Goal: Information Seeking & Learning: Learn about a topic

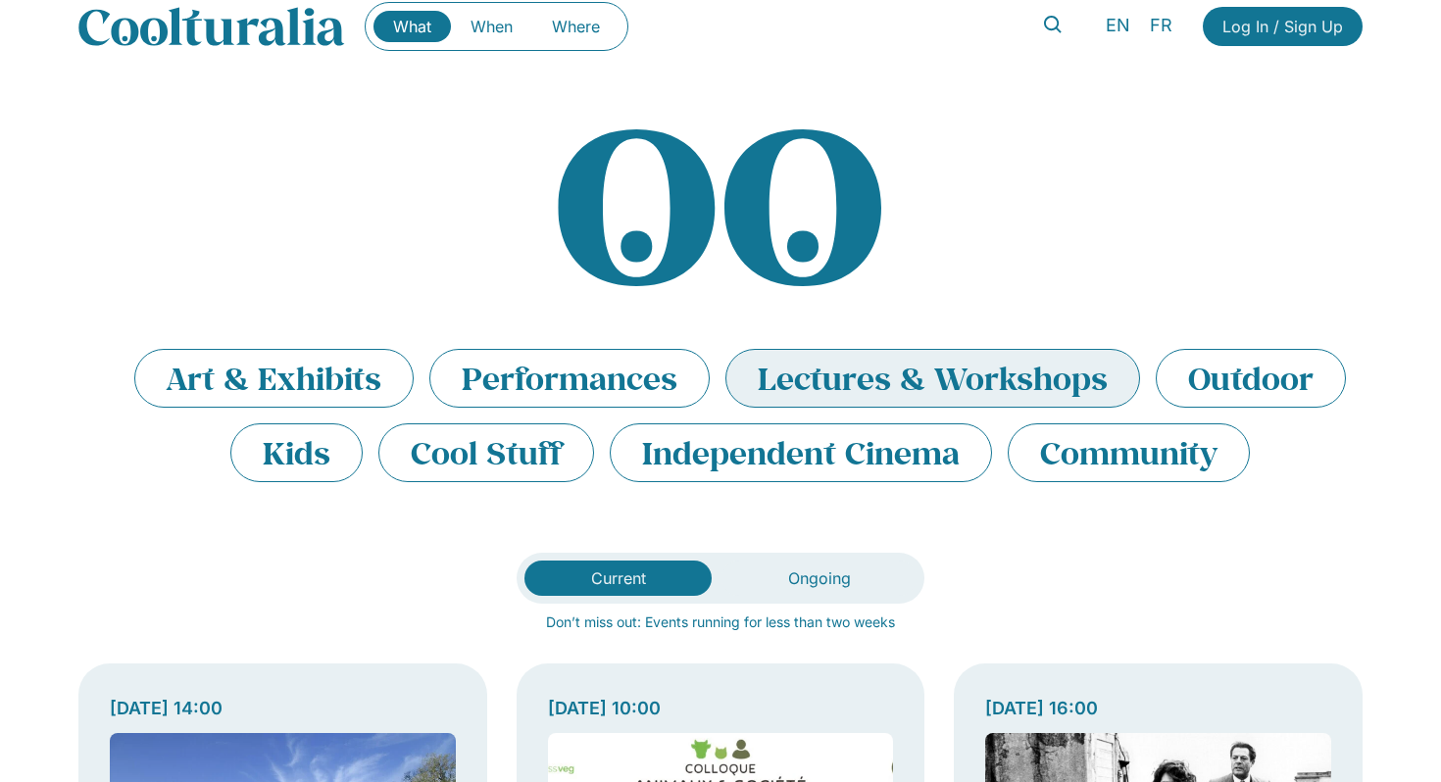
scroll to position [33, 0]
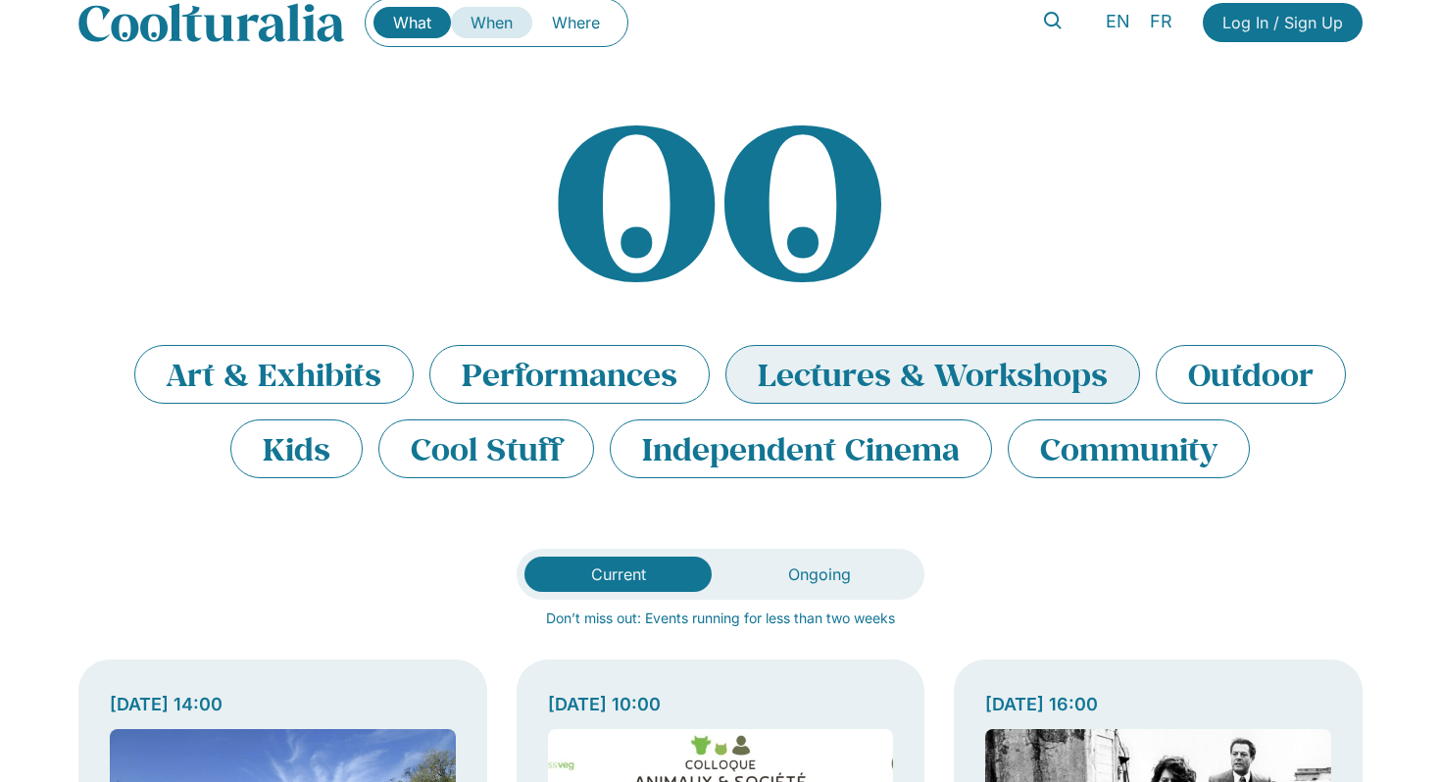
click at [504, 17] on link "When" at bounding box center [491, 22] width 81 height 31
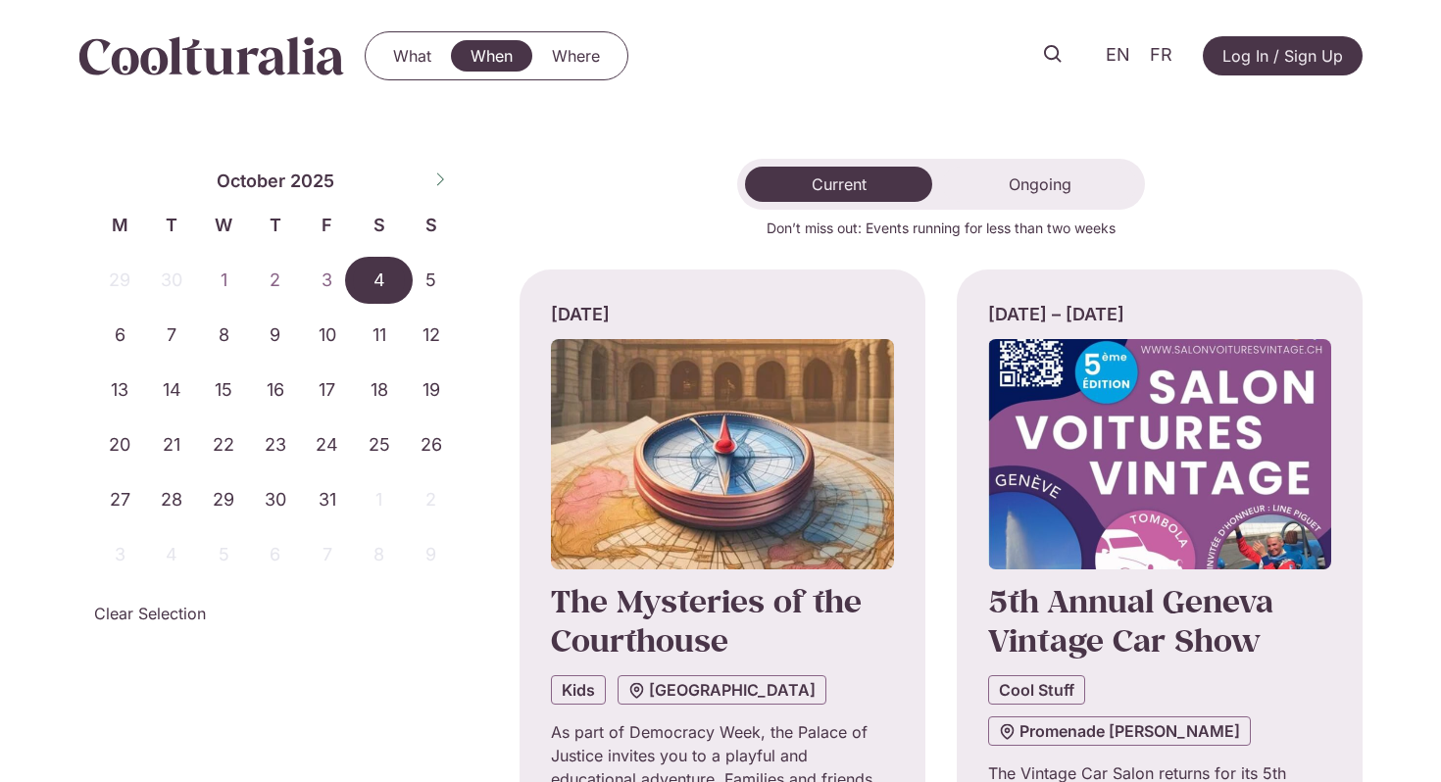
click at [375, 285] on span "4" at bounding box center [379, 280] width 52 height 47
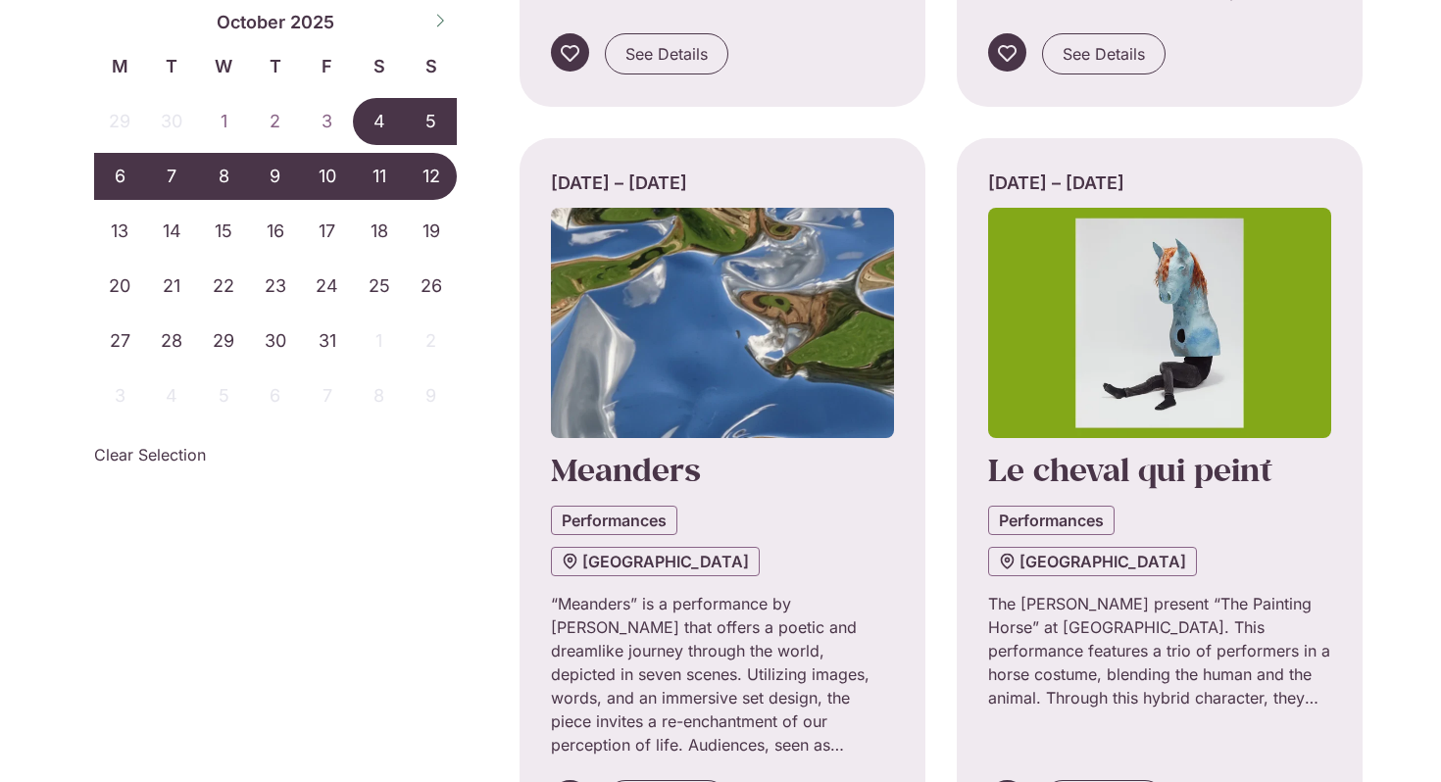
scroll to position [1650, 0]
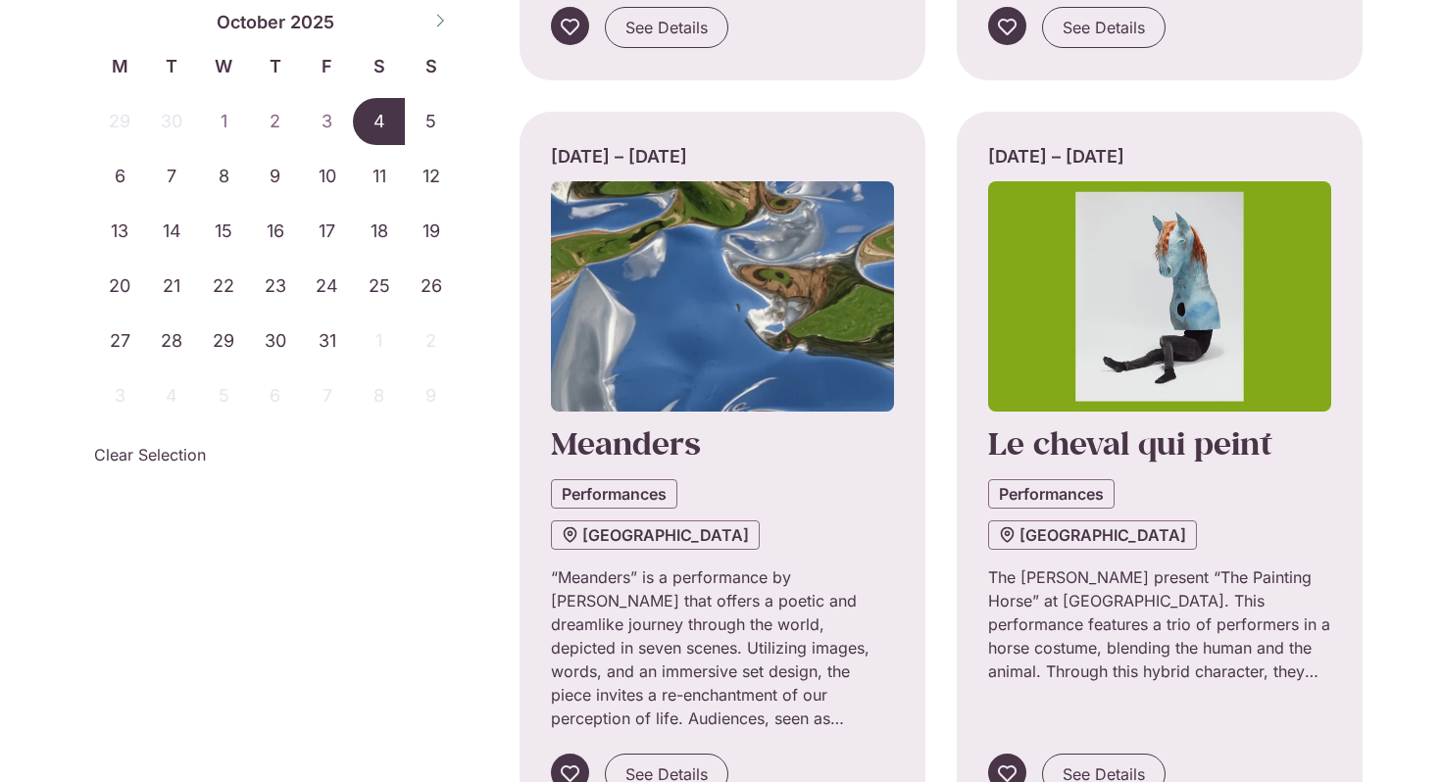
click at [396, 122] on span "4" at bounding box center [379, 121] width 52 height 47
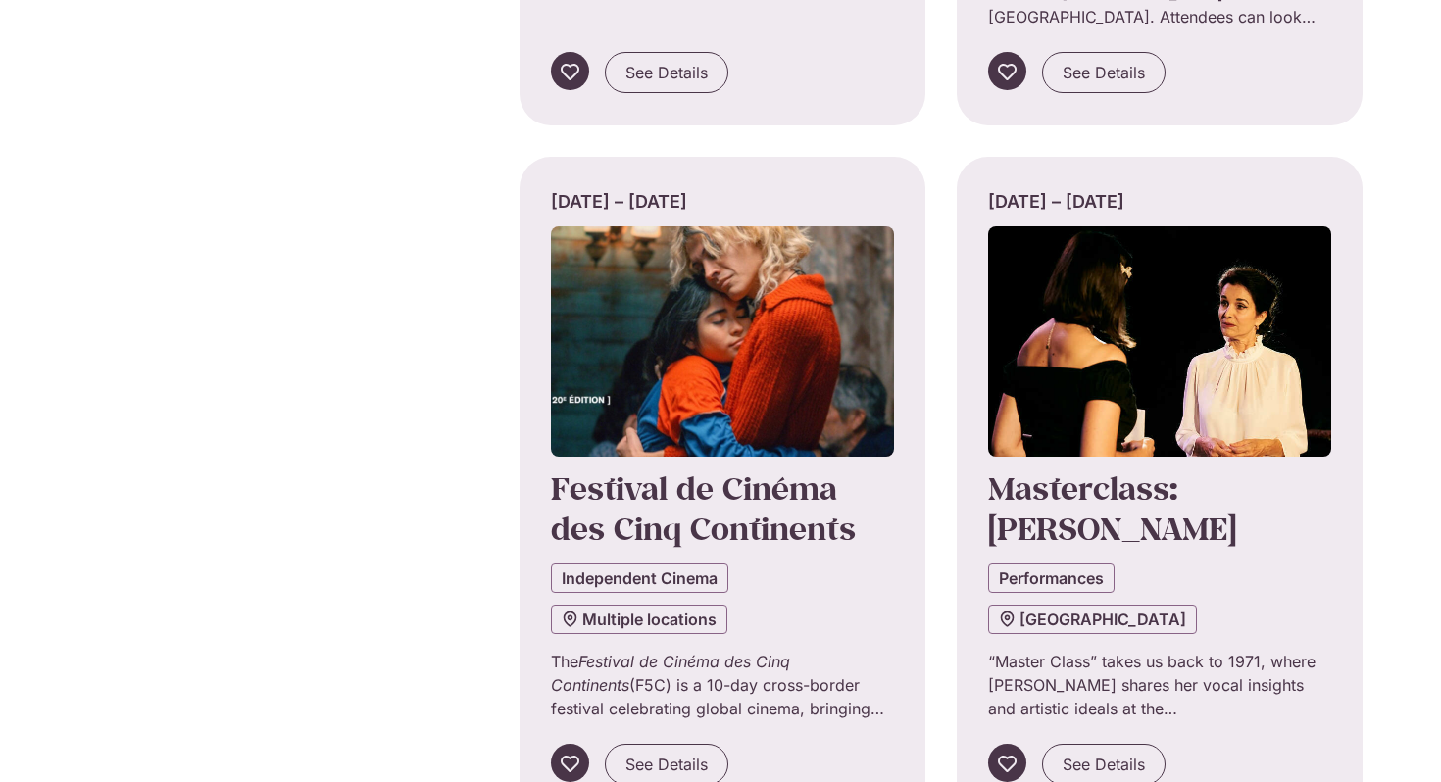
click at [594, 154] on div "Saturday 4 October The Mysteries of the Courthouse Kids Palais de Justice As pa…" at bounding box center [940, 487] width 843 height 2043
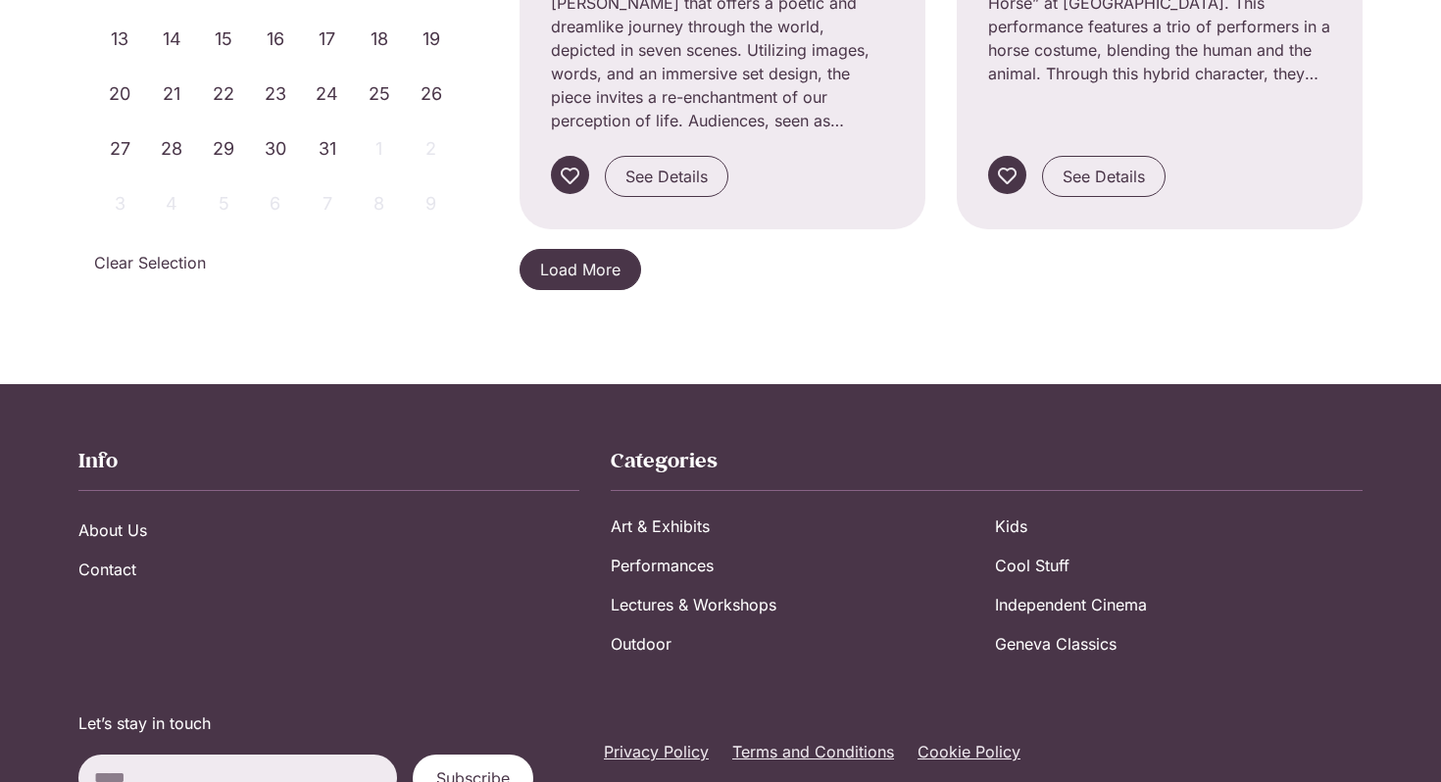
click at [588, 249] on link "Load More" at bounding box center [580, 269] width 122 height 41
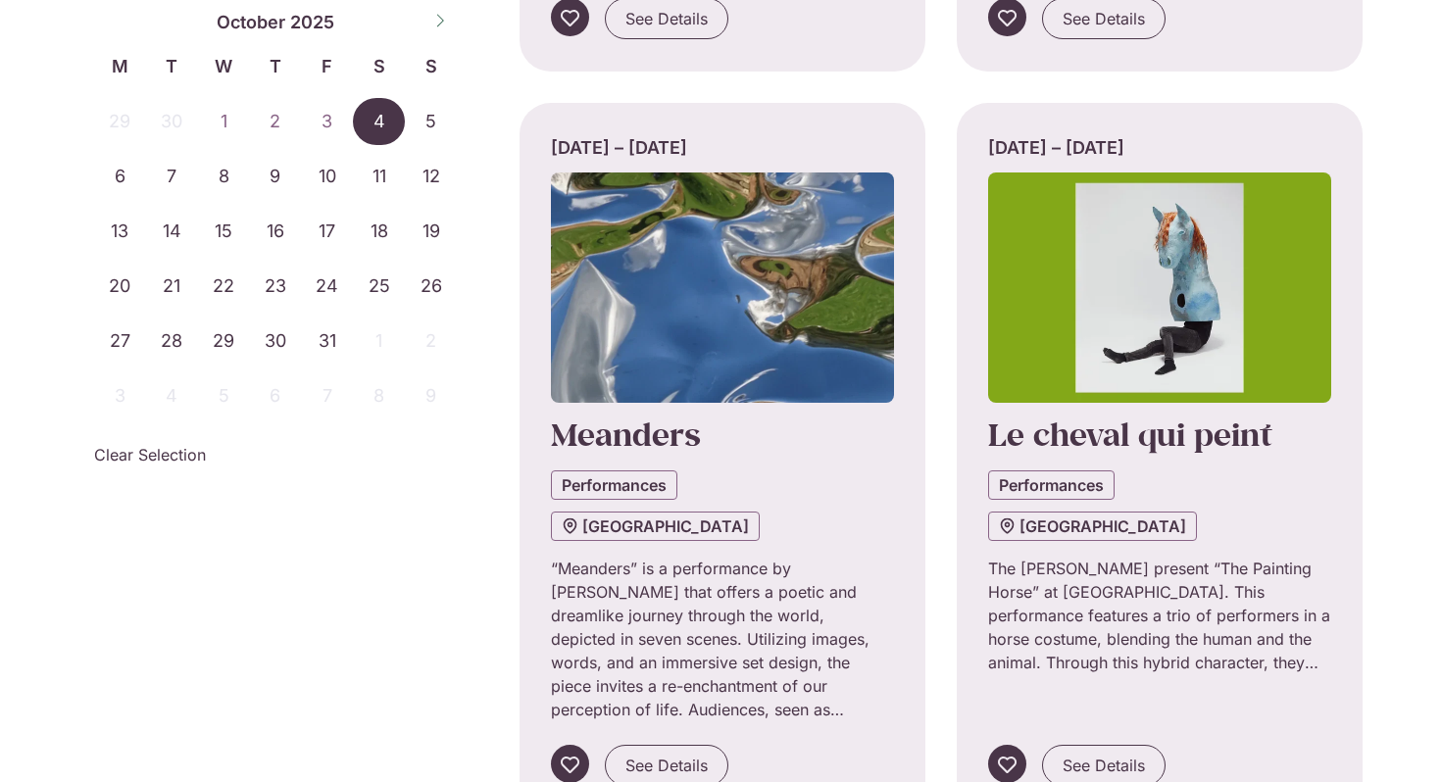
scroll to position [1655, 0]
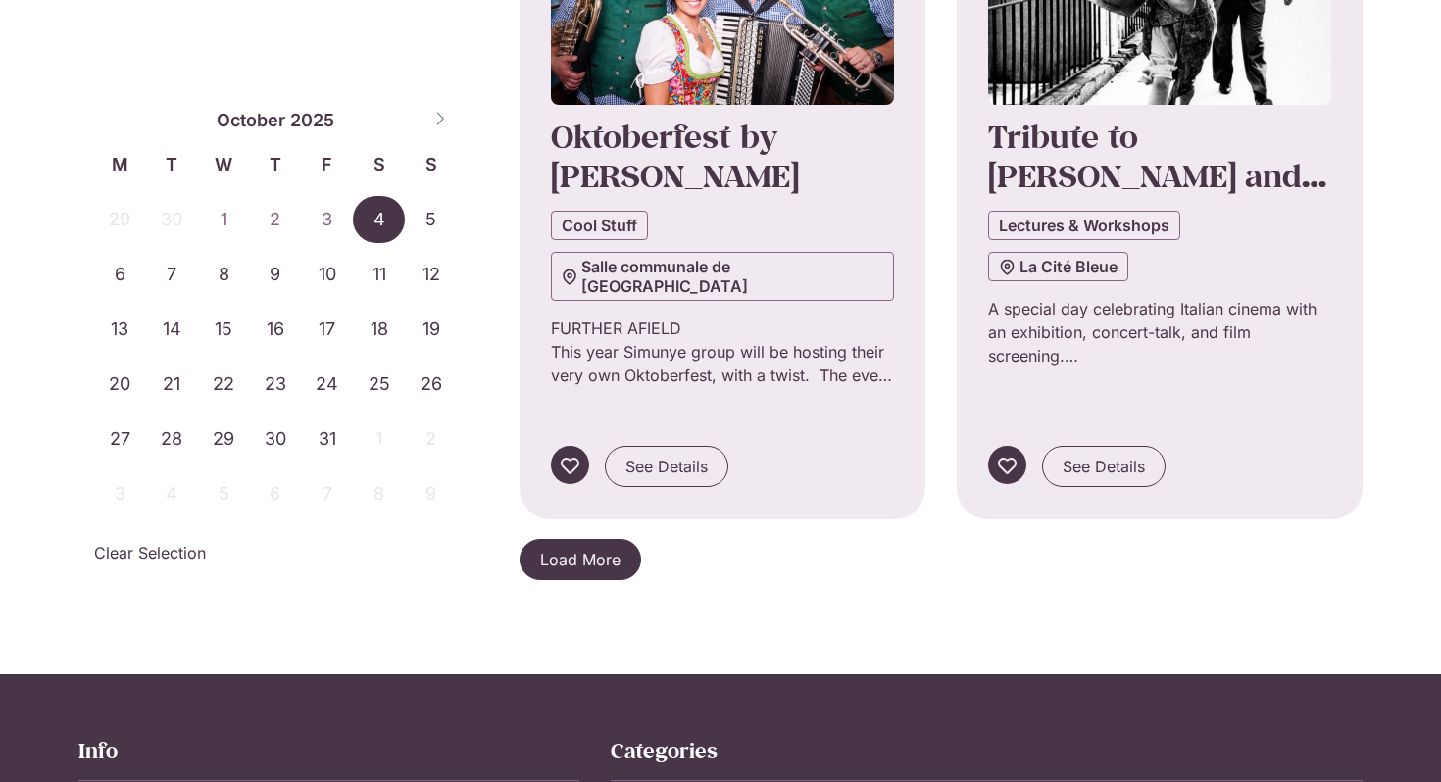
click at [544, 548] on span "Load More" at bounding box center [580, 560] width 80 height 24
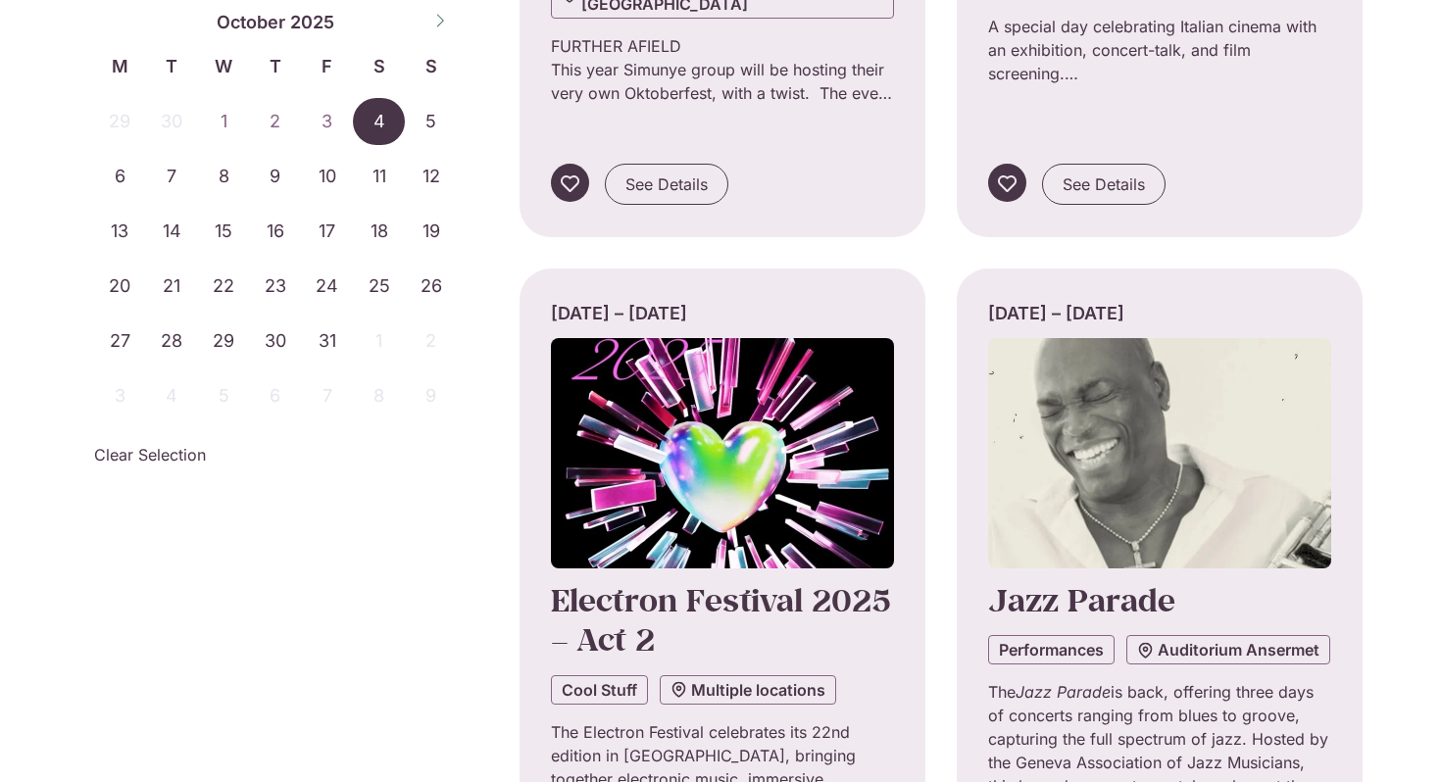
scroll to position [4480, 0]
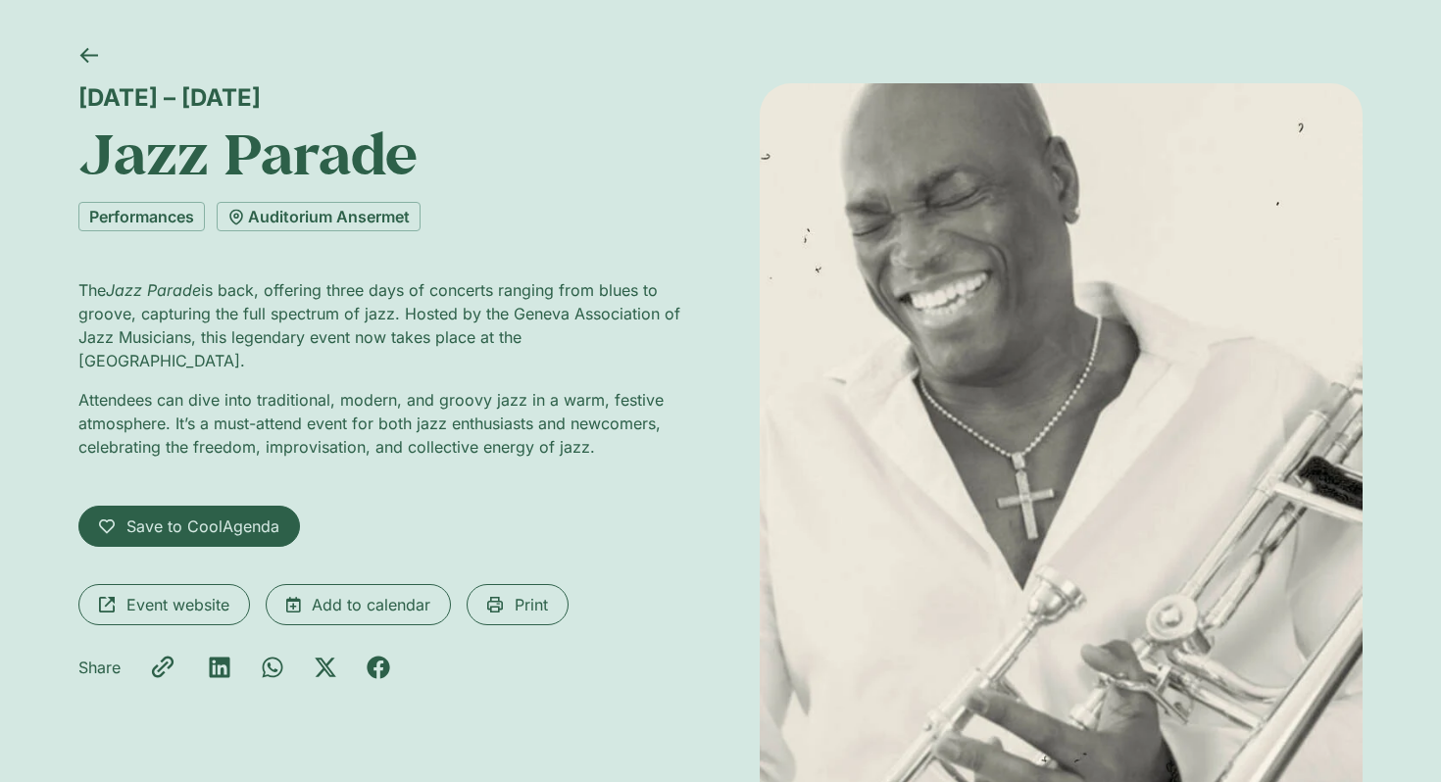
scroll to position [84, 0]
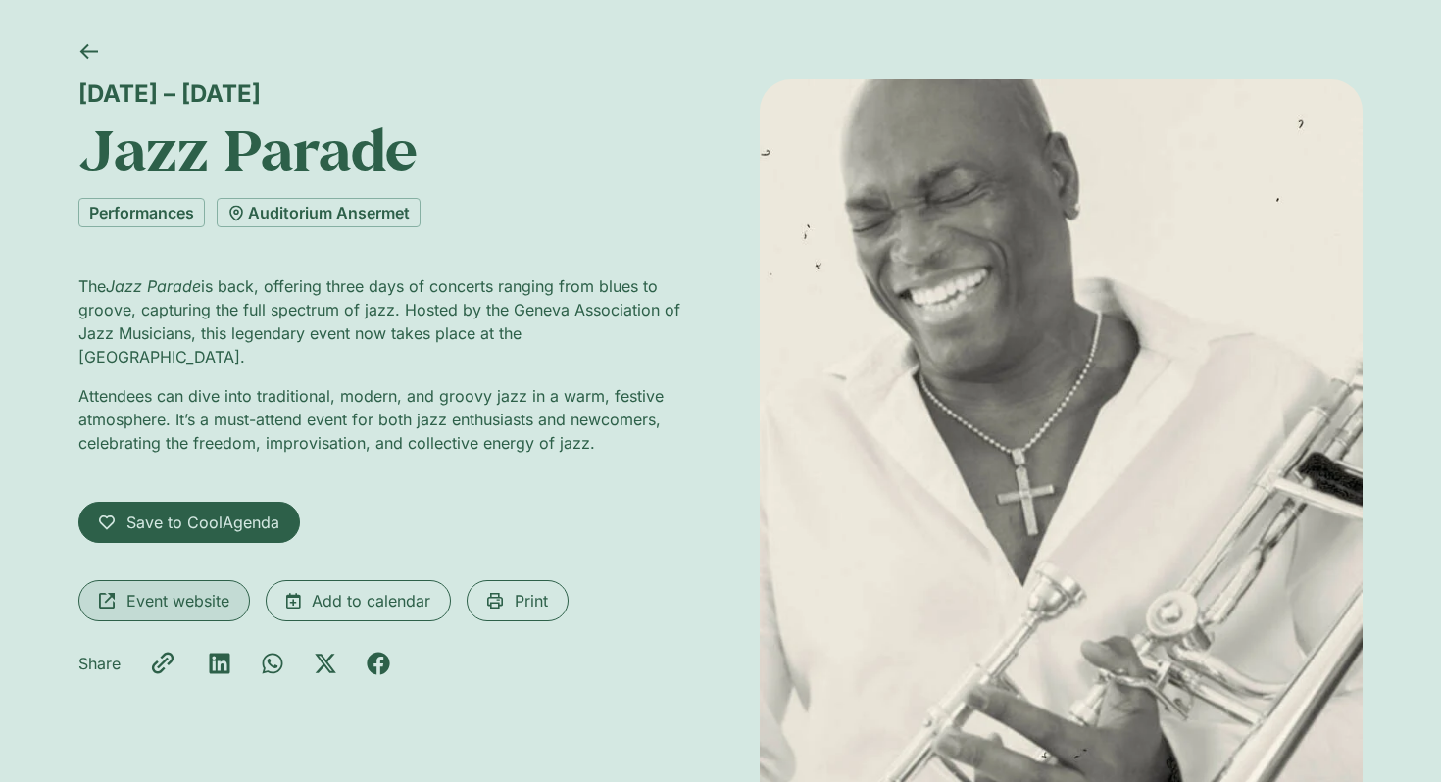
click at [222, 593] on span "Event website" at bounding box center [177, 601] width 103 height 24
